Goal: Ask a question

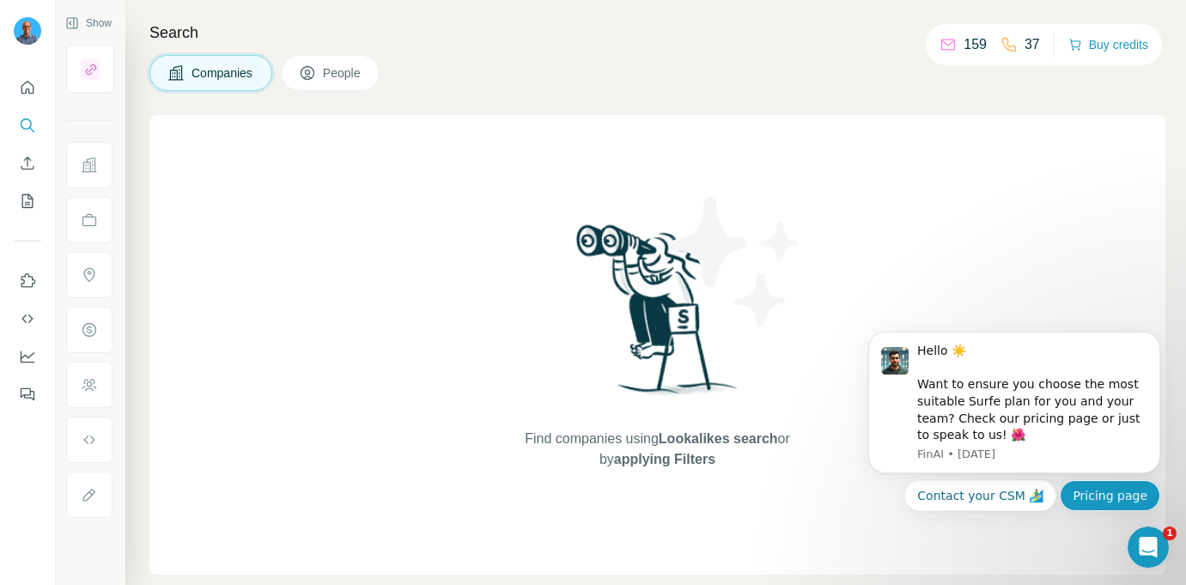
click at [1108, 501] on button "Pricing page" at bounding box center [1110, 495] width 101 height 31
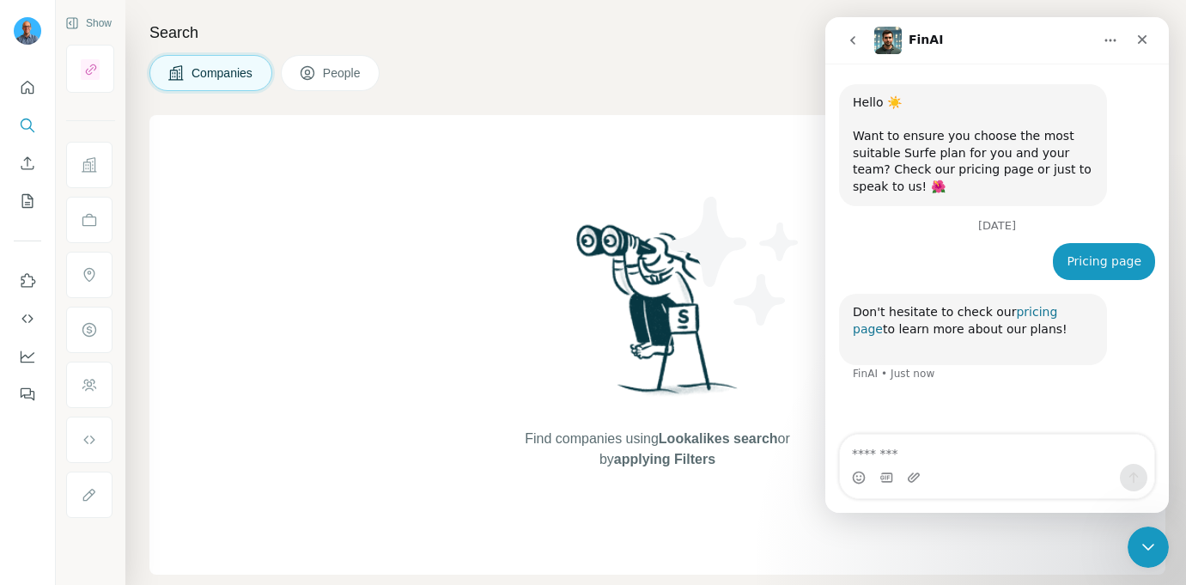
click at [1057, 312] on link "pricing page" at bounding box center [955, 320] width 204 height 31
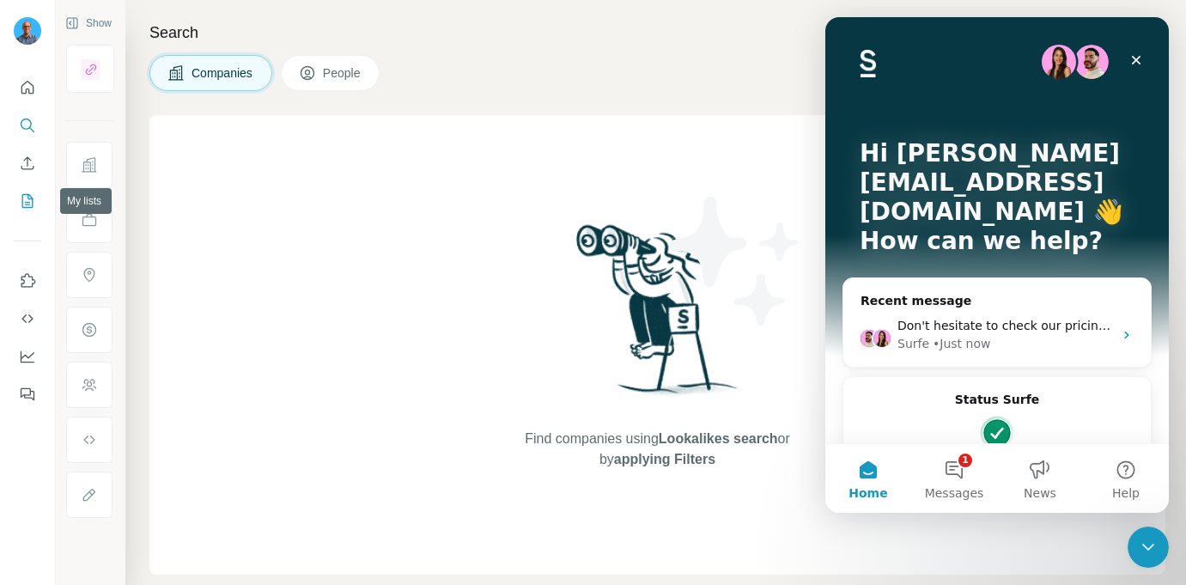
click at [25, 202] on icon "My lists" at bounding box center [29, 199] width 9 height 11
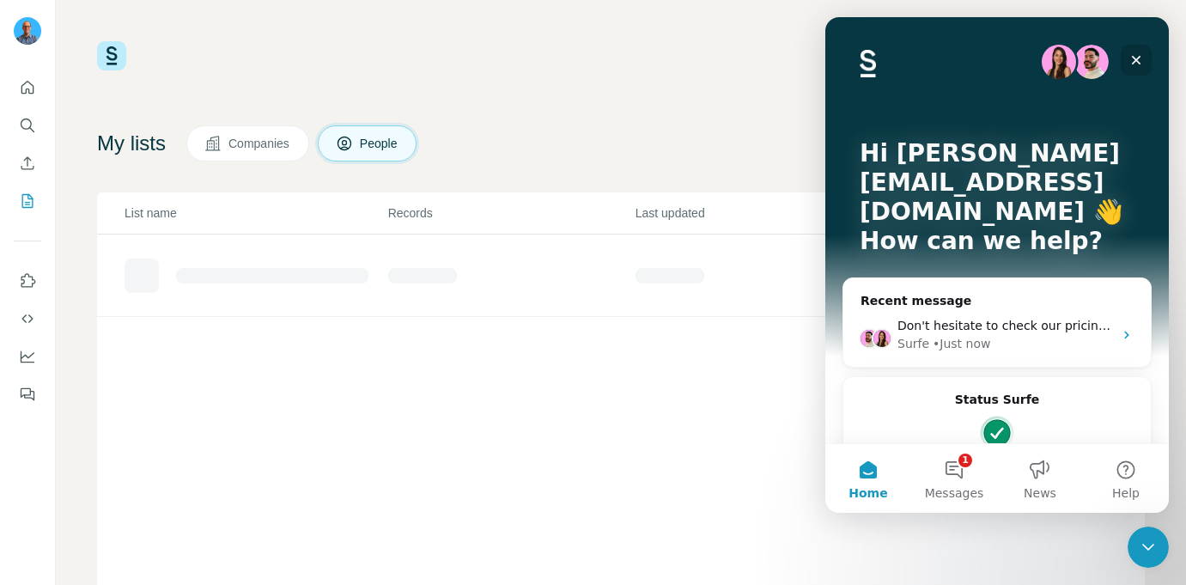
click at [1142, 55] on icon "Close" at bounding box center [1137, 60] width 14 height 14
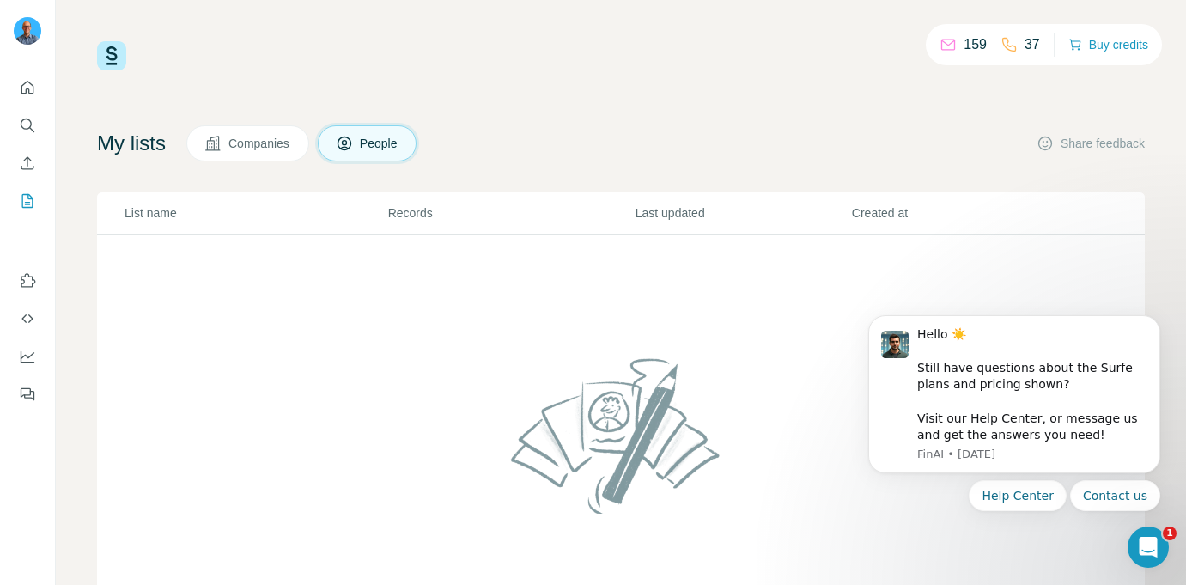
click at [265, 141] on span "Companies" at bounding box center [259, 143] width 63 height 17
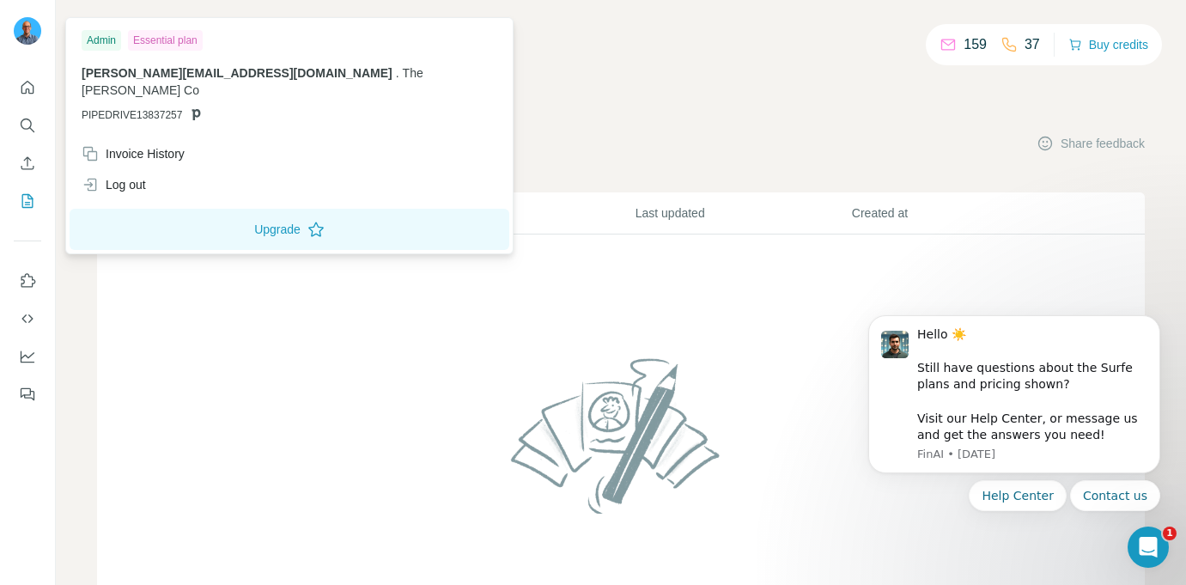
click at [168, 71] on span "[PERSON_NAME][EMAIL_ADDRESS][DOMAIN_NAME]" at bounding box center [237, 73] width 311 height 14
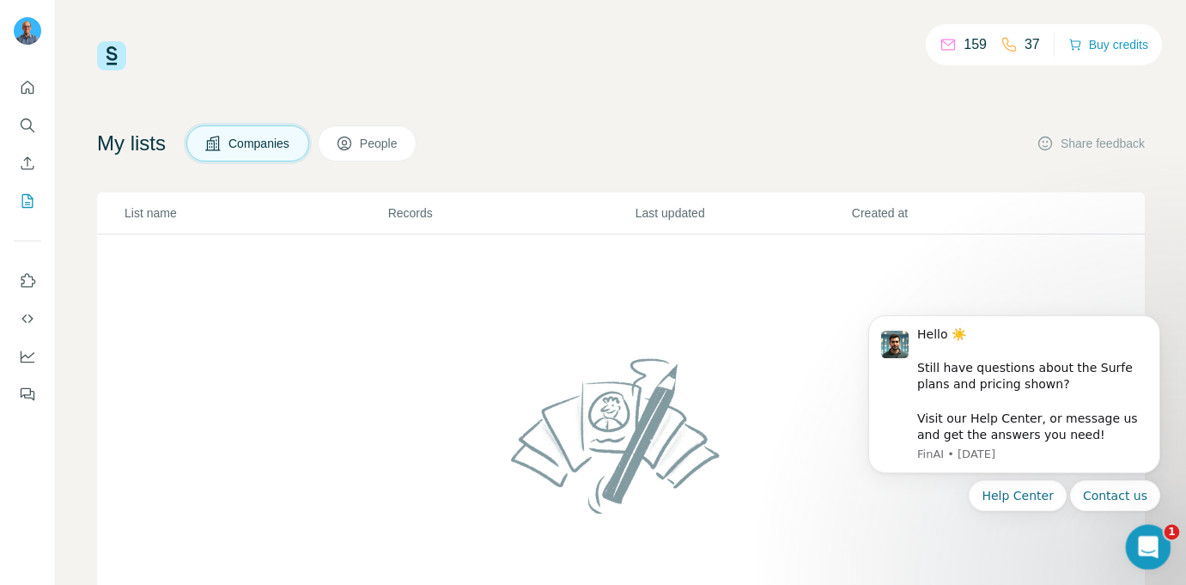
click at [1148, 539] on icon "Open Intercom Messenger" at bounding box center [1146, 545] width 28 height 28
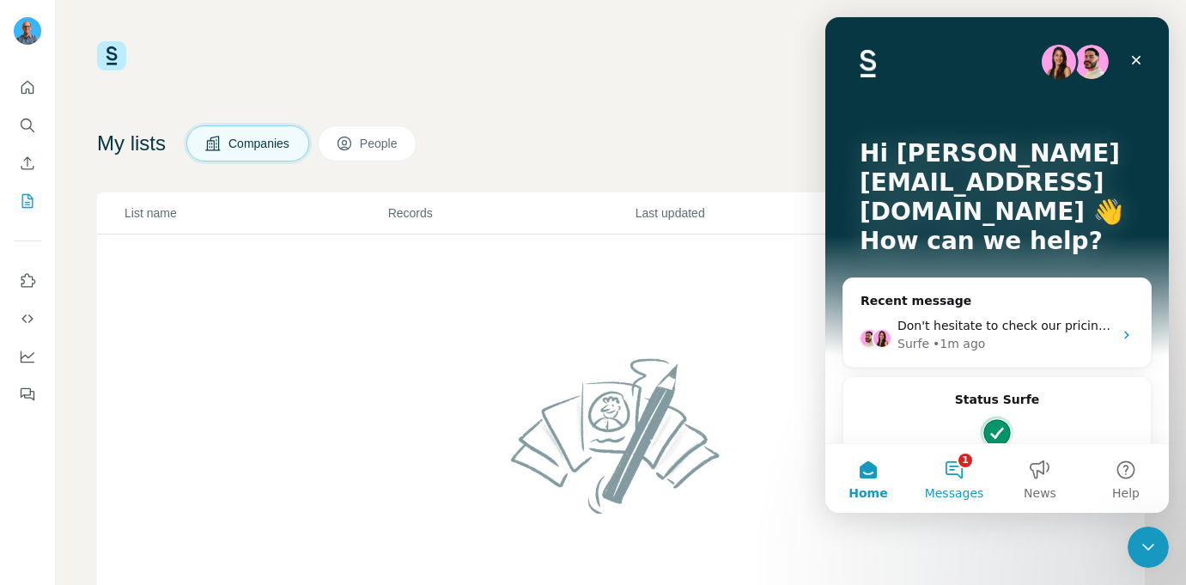
click at [979, 468] on button "1 Messages" at bounding box center [954, 478] width 86 height 69
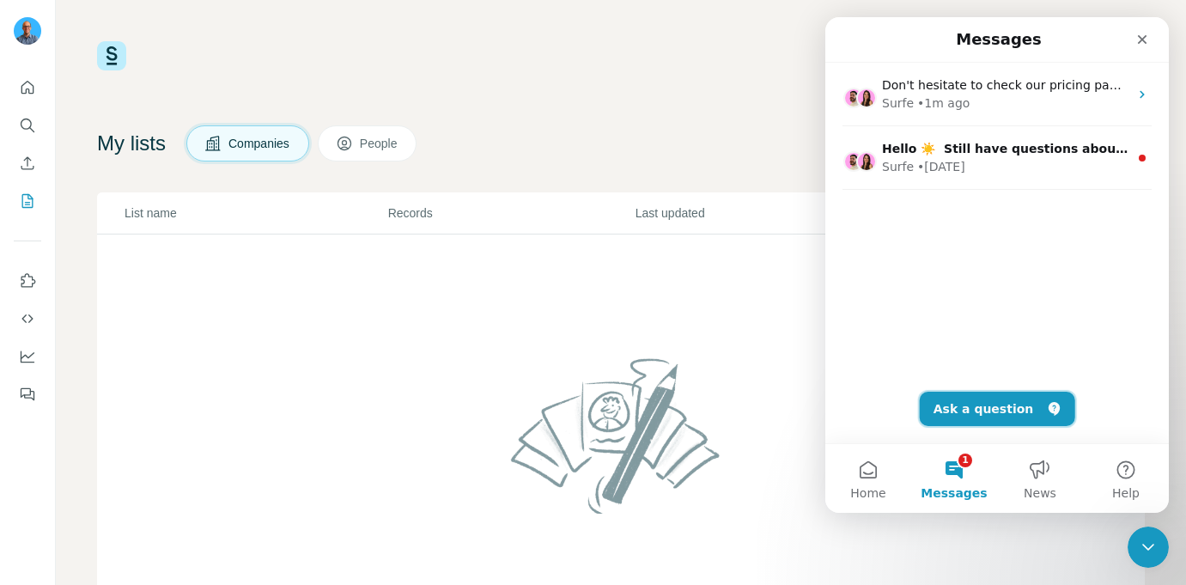
click at [972, 413] on button "Ask a question" at bounding box center [997, 409] width 155 height 34
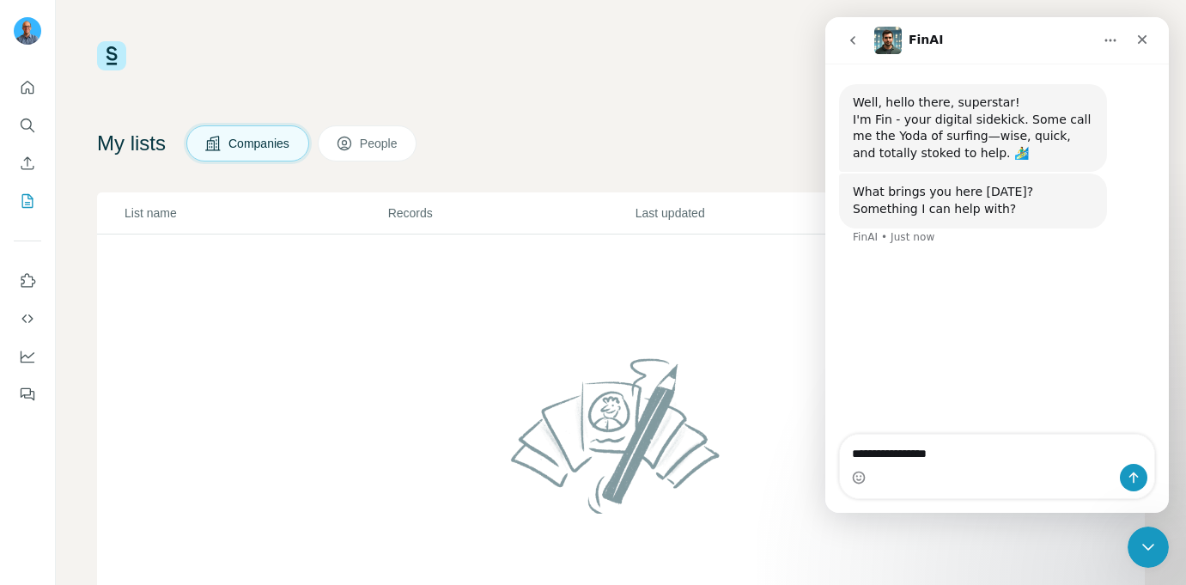
type textarea "**********"
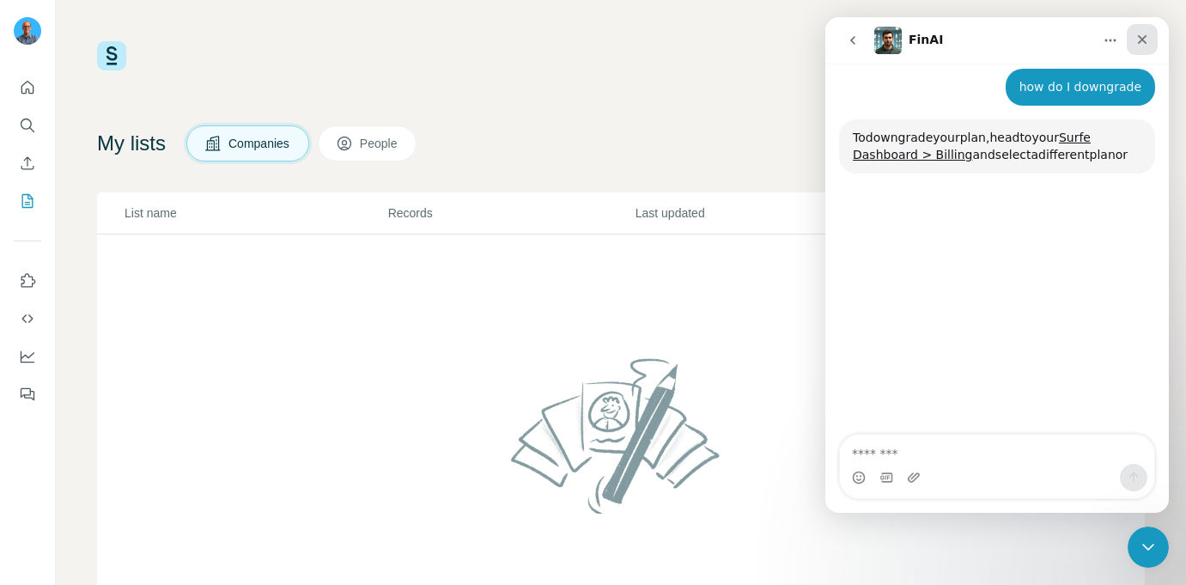
scroll to position [182, 0]
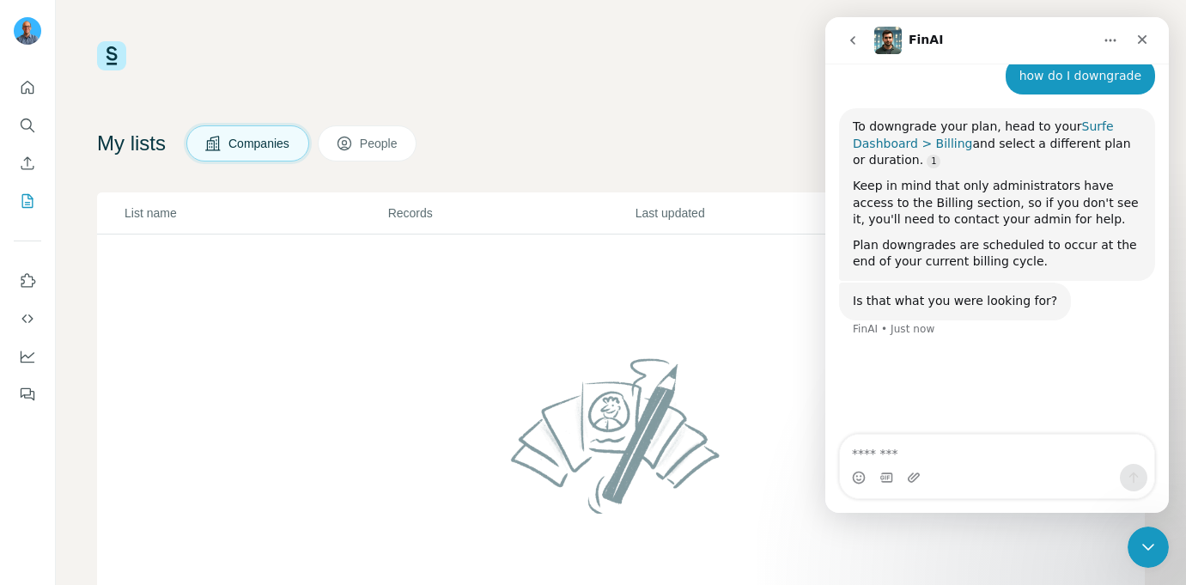
click at [938, 140] on link "Surfe Dashboard > Billing" at bounding box center [983, 134] width 261 height 31
